Goal: Task Accomplishment & Management: Complete application form

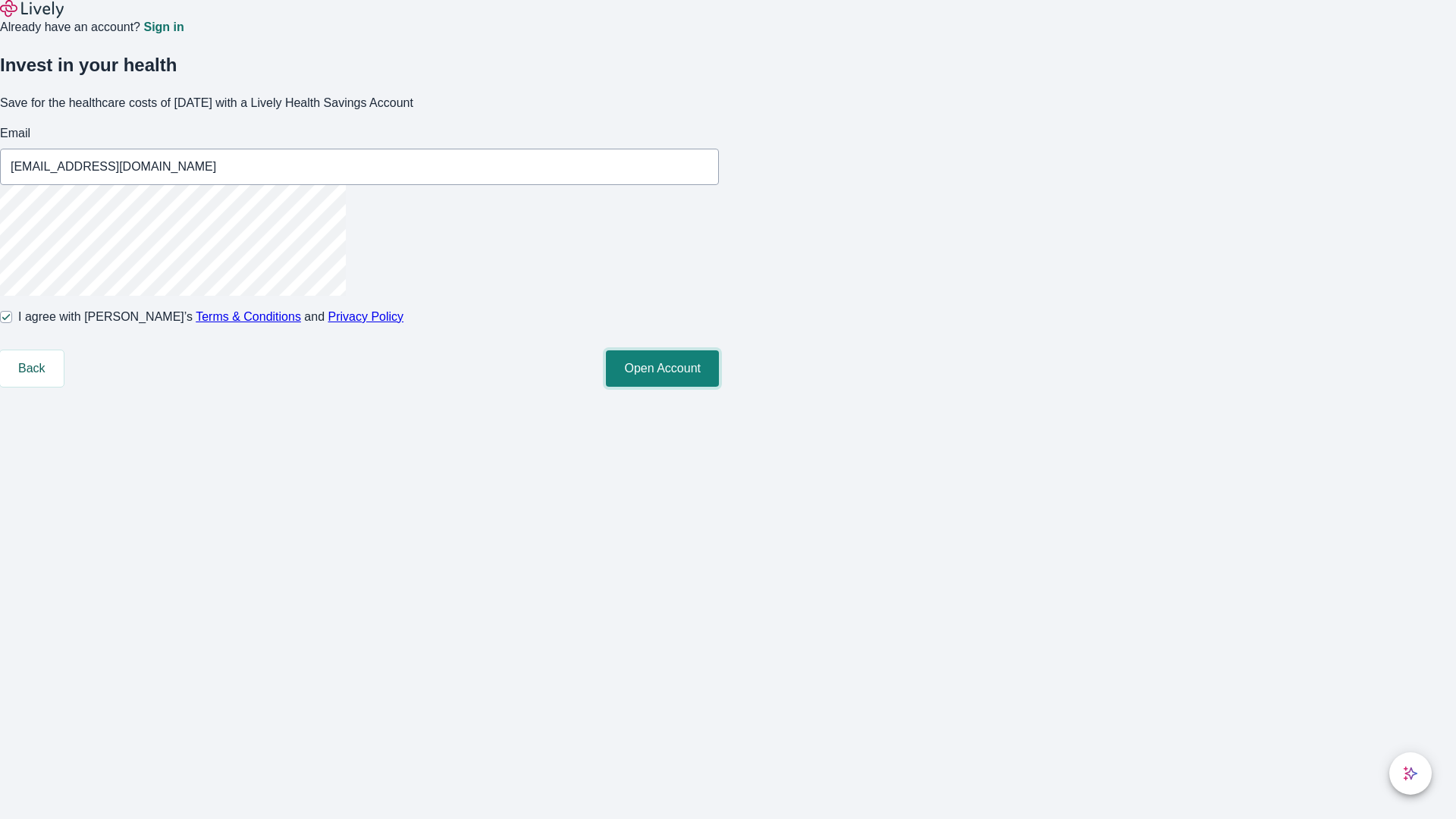
click at [719, 386] on button "Open Account" at bounding box center [662, 369] width 113 height 37
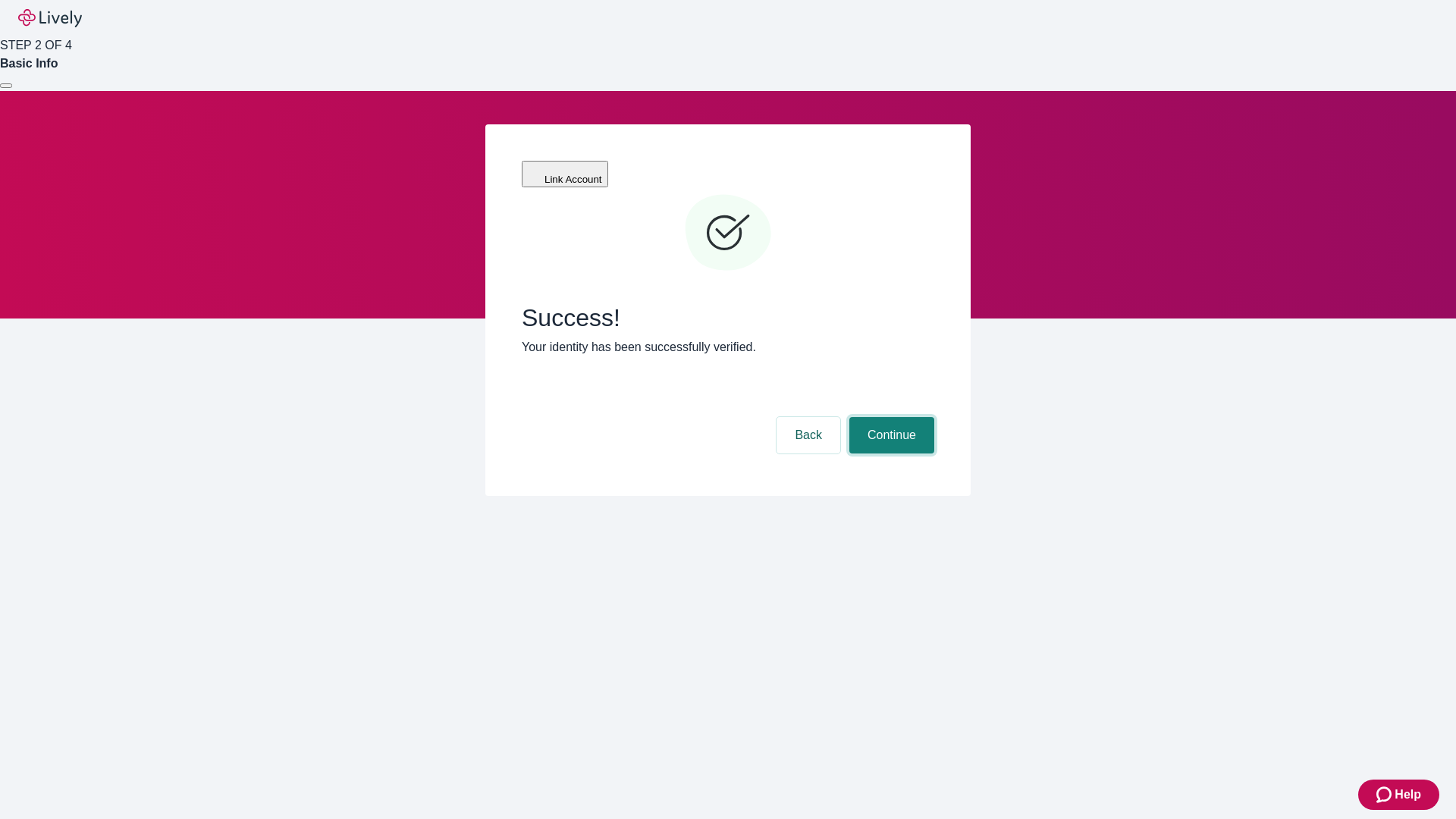
click at [889, 417] on button "Continue" at bounding box center [891, 435] width 85 height 37
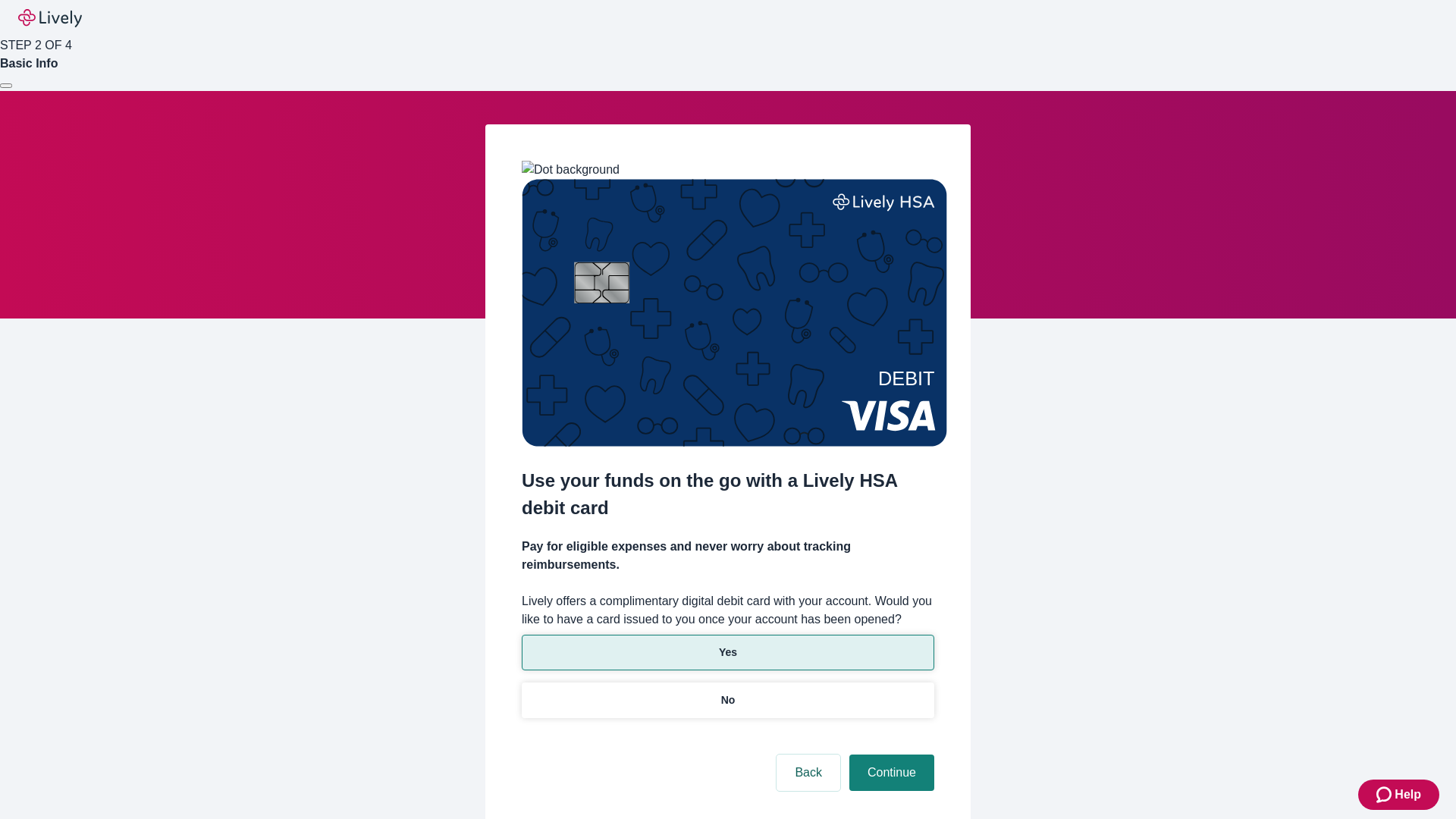
click at [728, 645] on p "Yes" at bounding box center [728, 652] width 18 height 16
click at [889, 755] on button "Continue" at bounding box center [891, 773] width 85 height 37
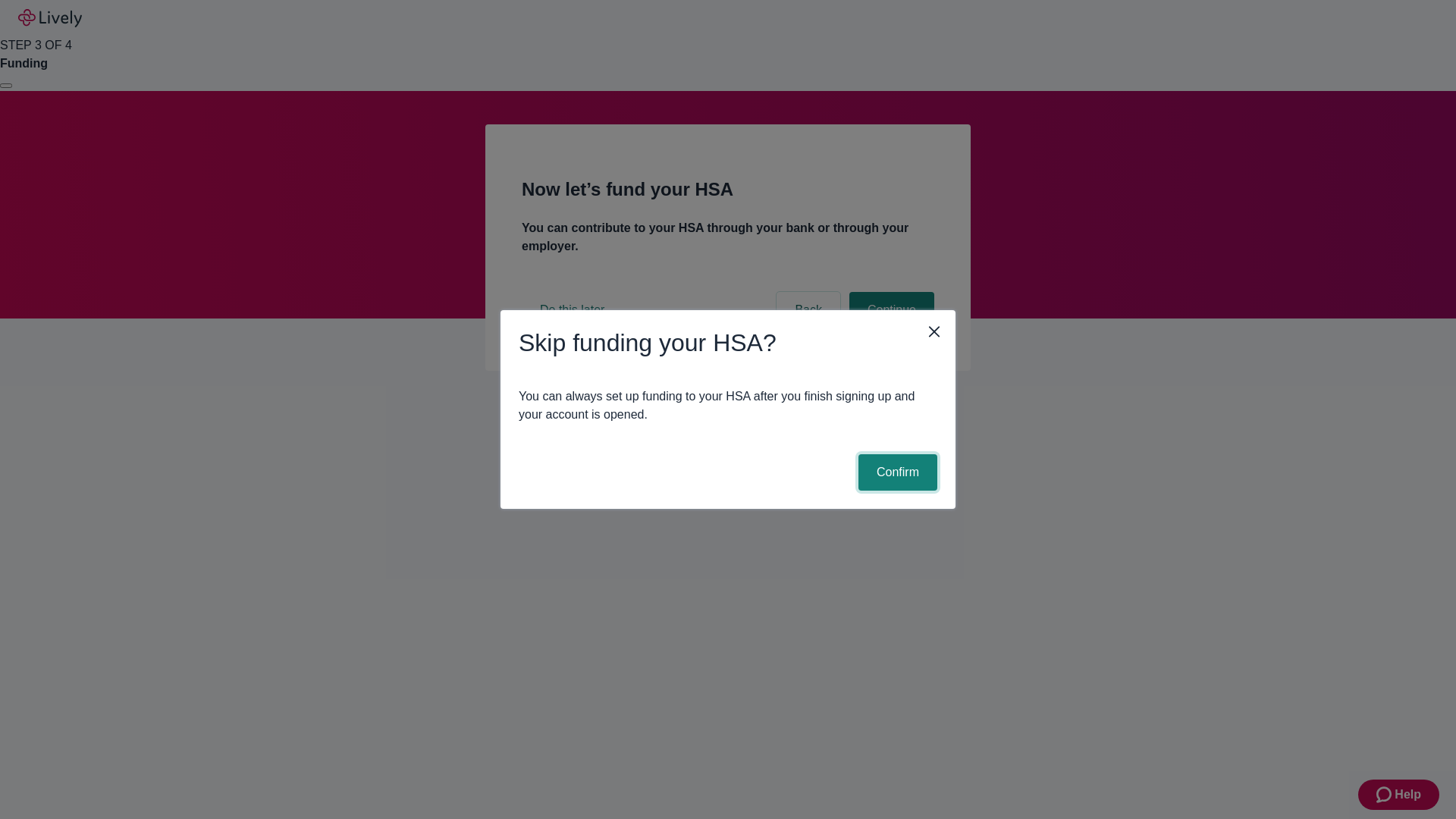
click at [896, 473] on button "Confirm" at bounding box center [898, 473] width 79 height 37
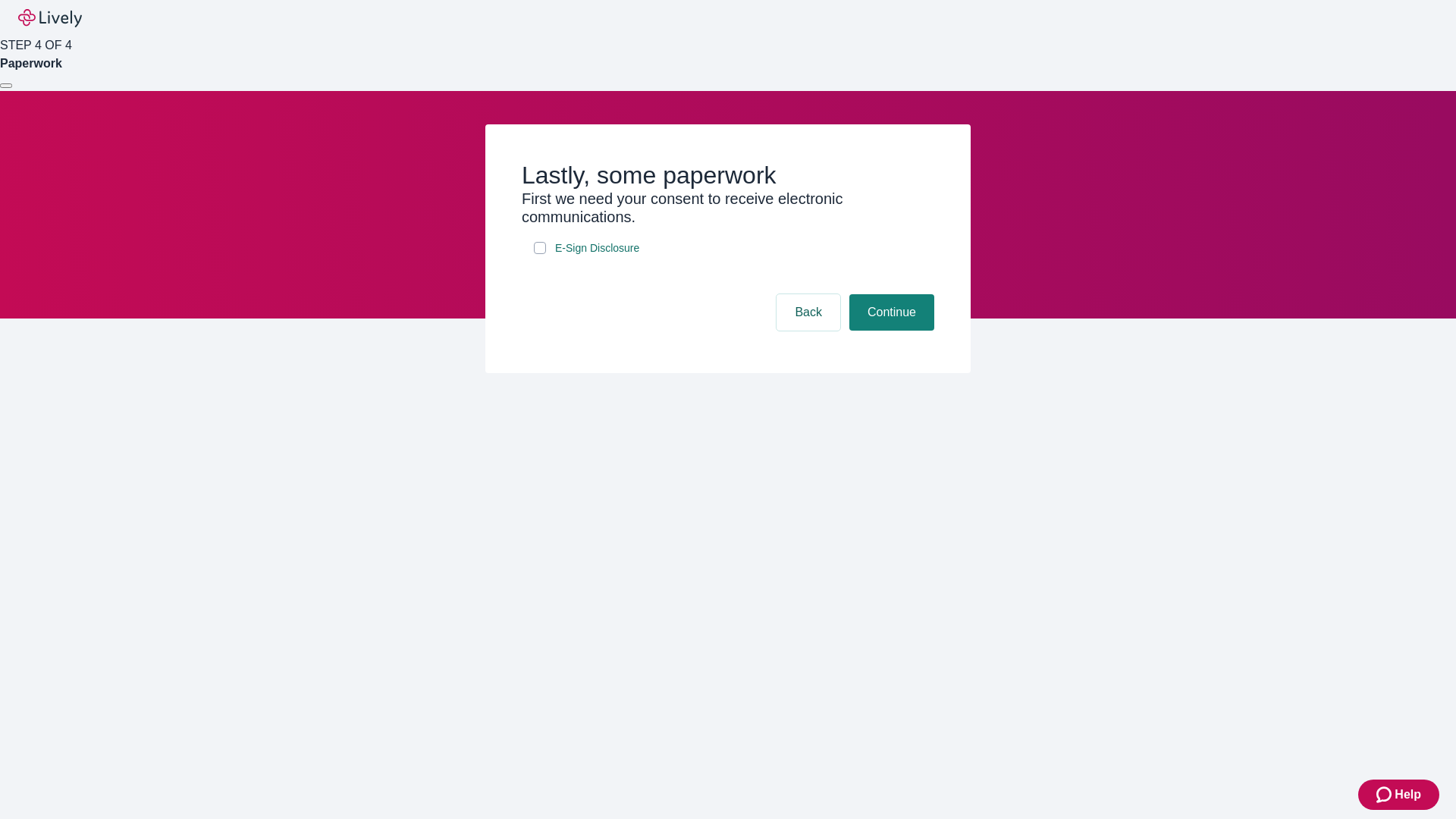
click at [540, 254] on input "E-Sign Disclosure" at bounding box center [539, 248] width 12 height 12
checkbox input "true"
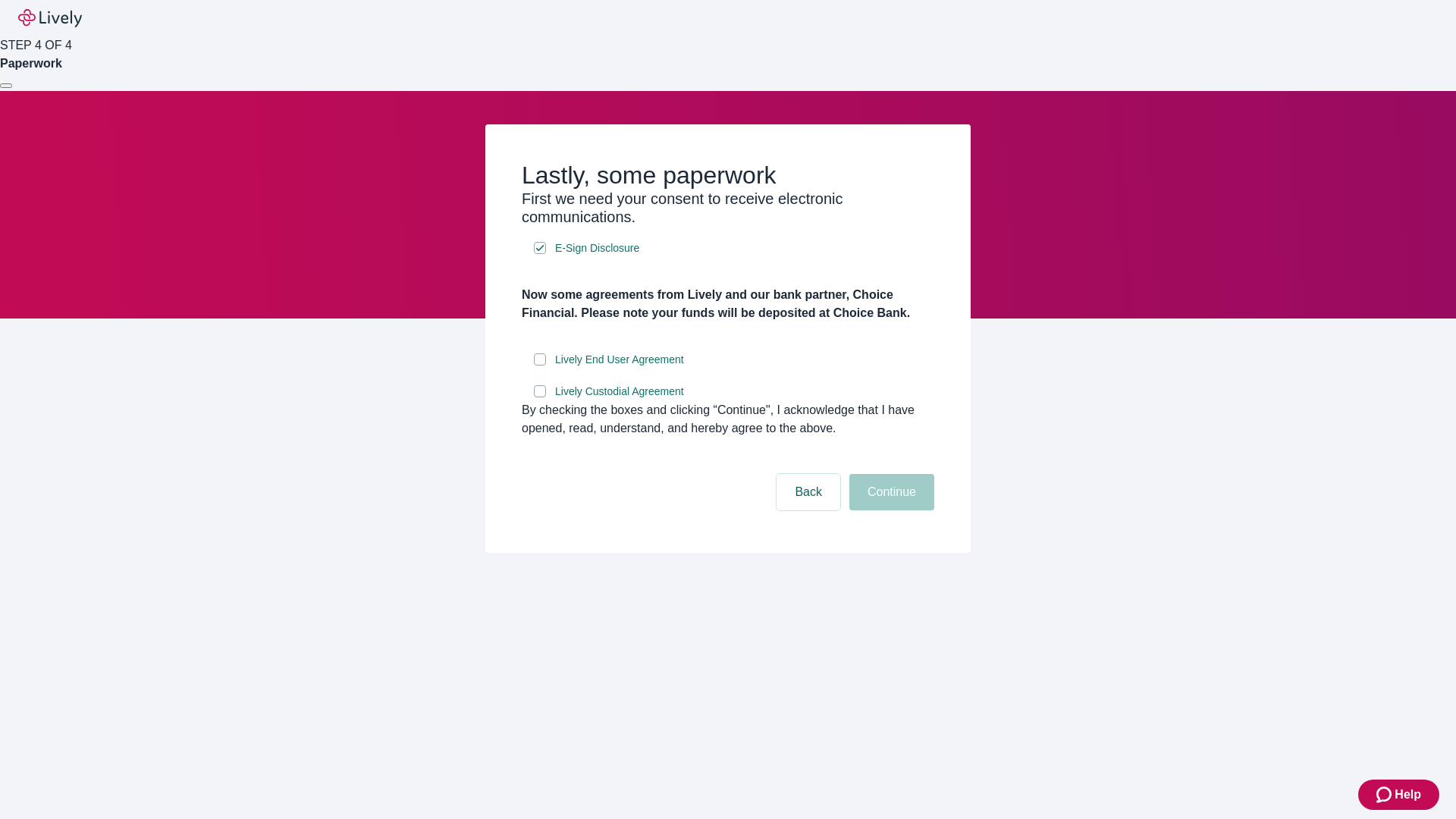
click at [540, 365] on input "Lively End User Agreement" at bounding box center [539, 359] width 12 height 12
checkbox input "true"
click at [540, 398] on input "Lively Custodial Agreement" at bounding box center [539, 391] width 12 height 12
checkbox input "true"
click at [889, 511] on button "Continue" at bounding box center [891, 492] width 85 height 37
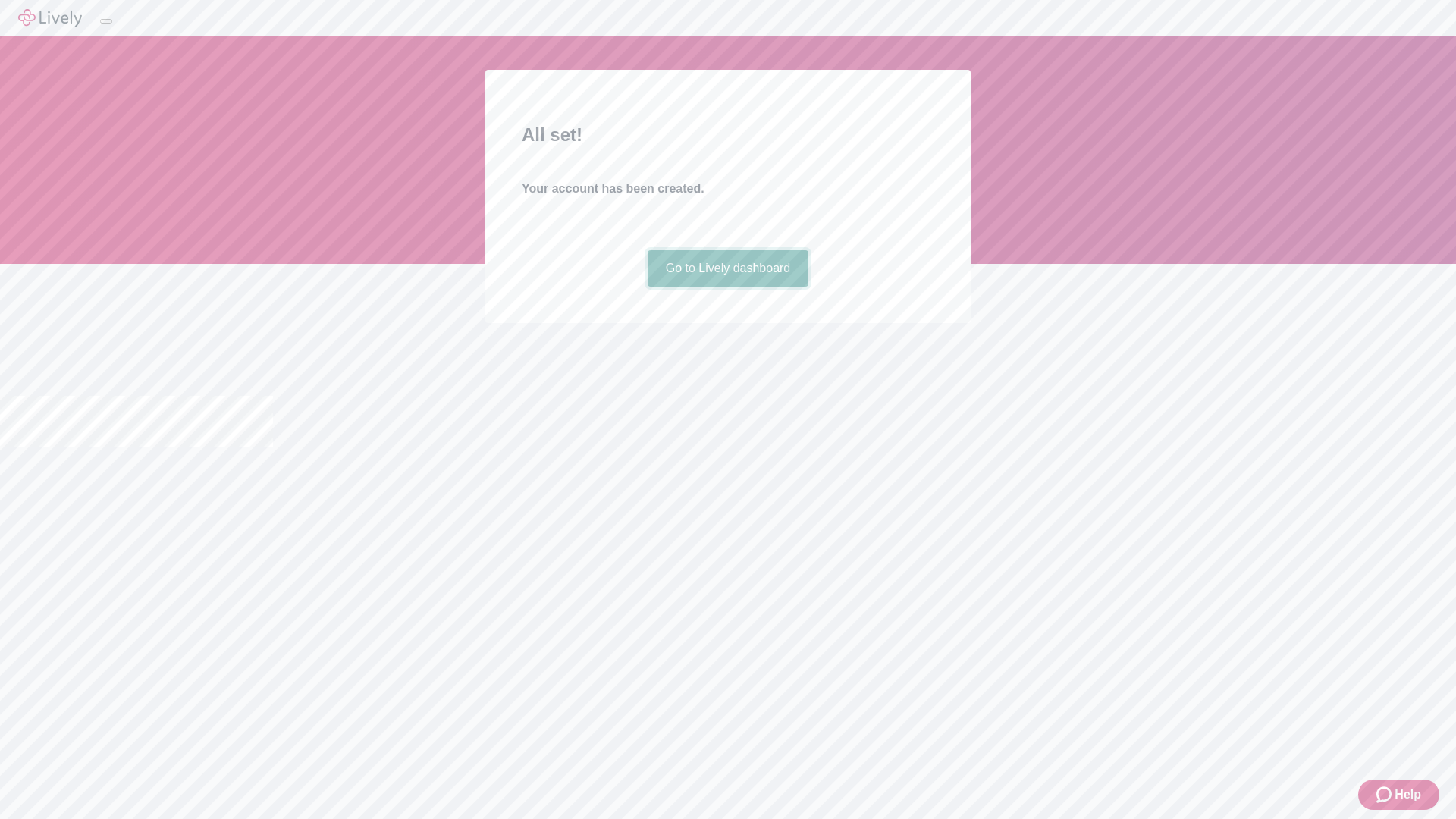
click at [728, 287] on link "Go to Lively dashboard" at bounding box center [728, 269] width 162 height 37
